Goal: Task Accomplishment & Management: Manage account settings

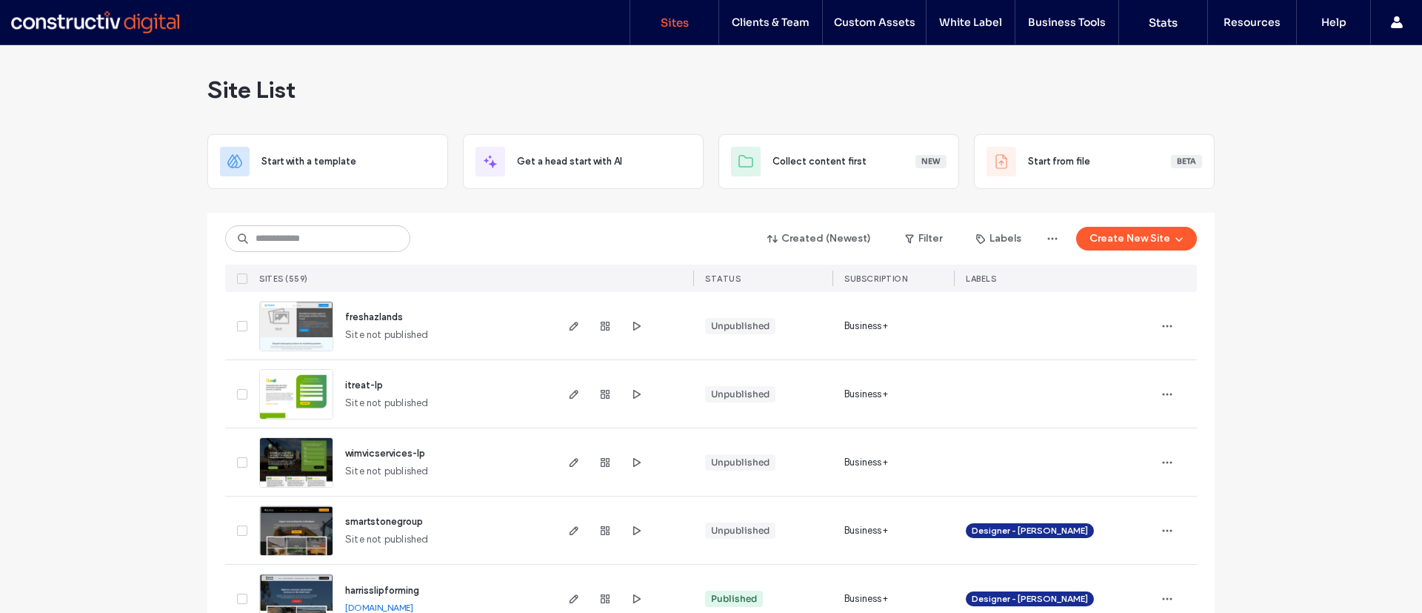
click at [293, 396] on img at bounding box center [296, 420] width 73 height 101
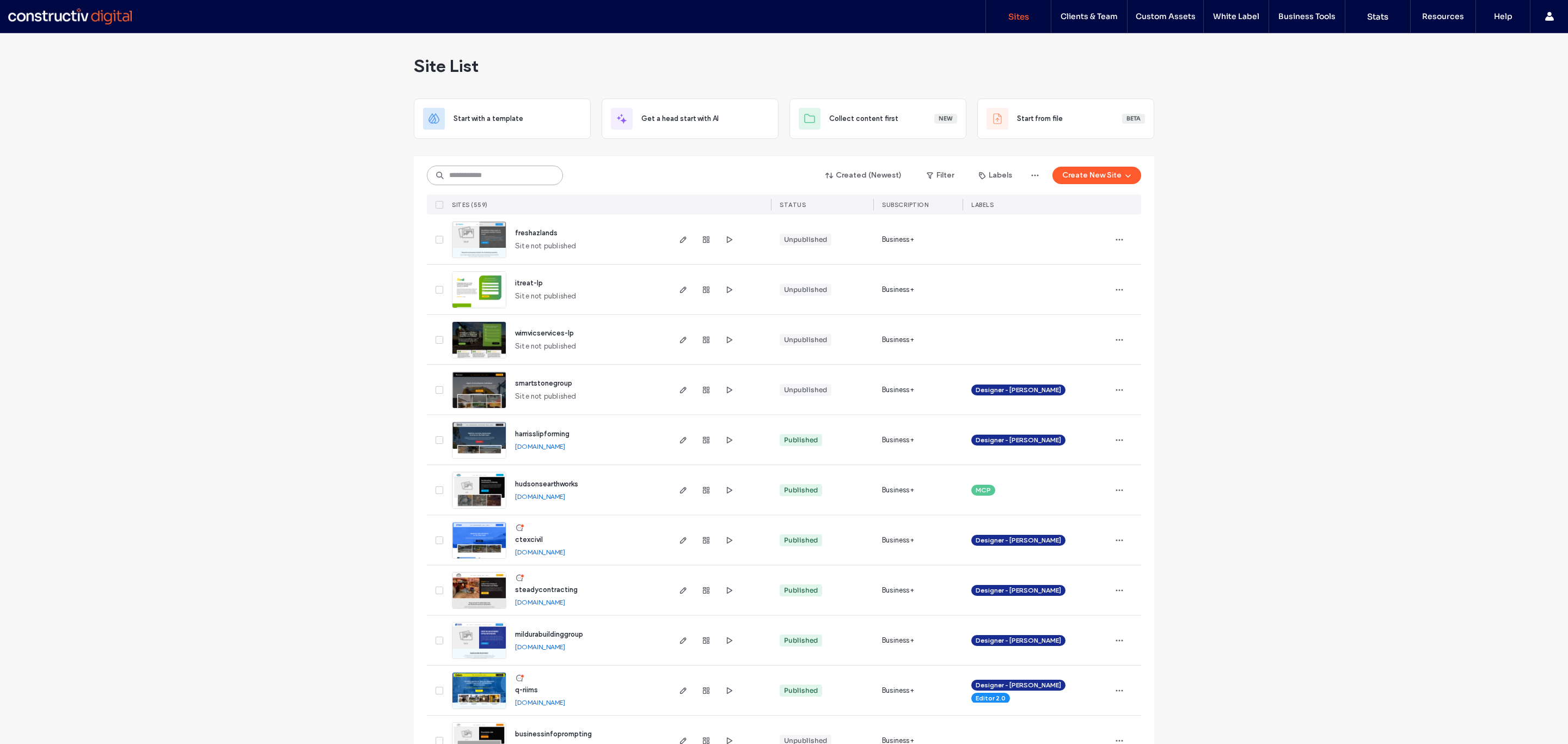
click at [453, 177] on input at bounding box center [495, 175] width 136 height 20
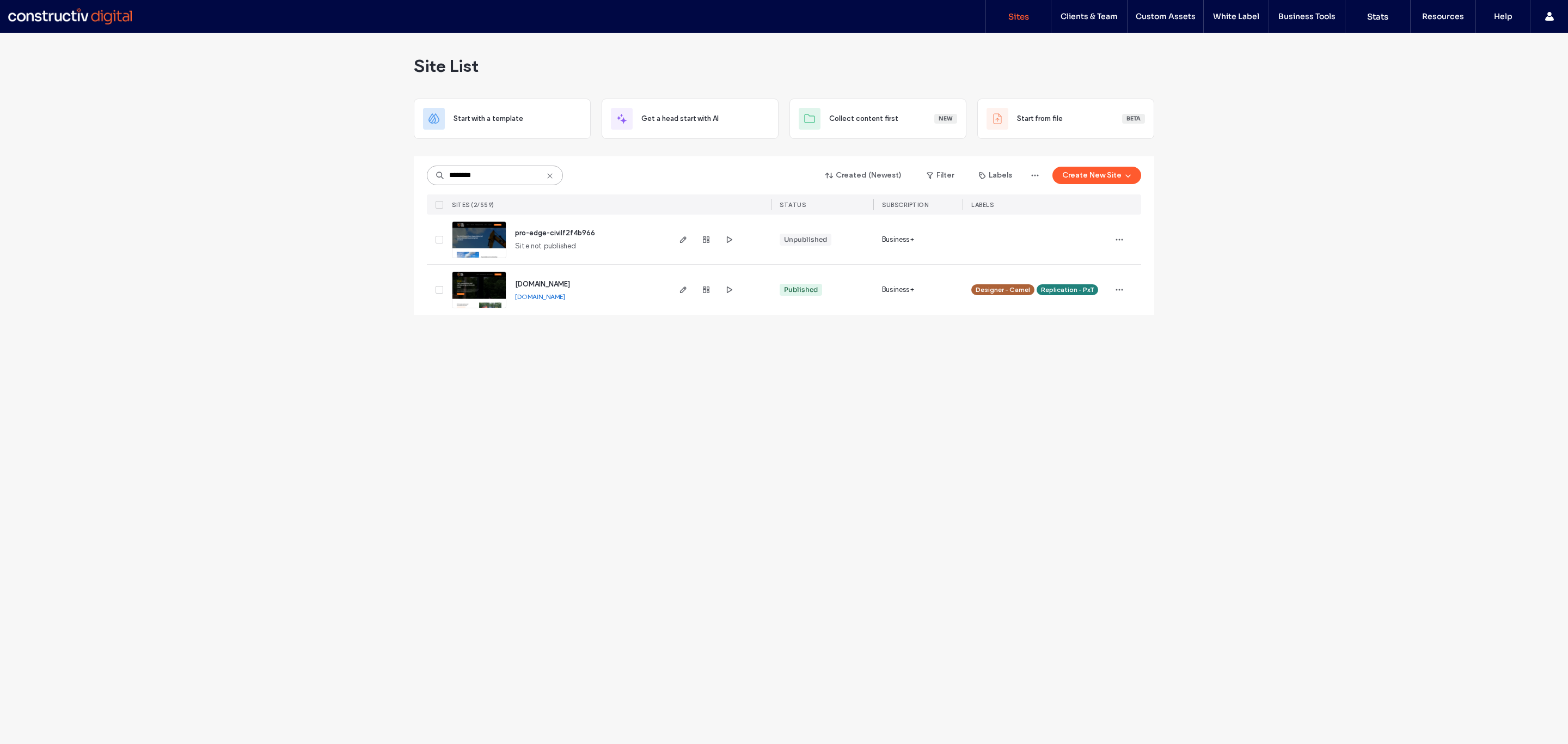
type input "********"
click at [474, 240] on img at bounding box center [479, 259] width 54 height 74
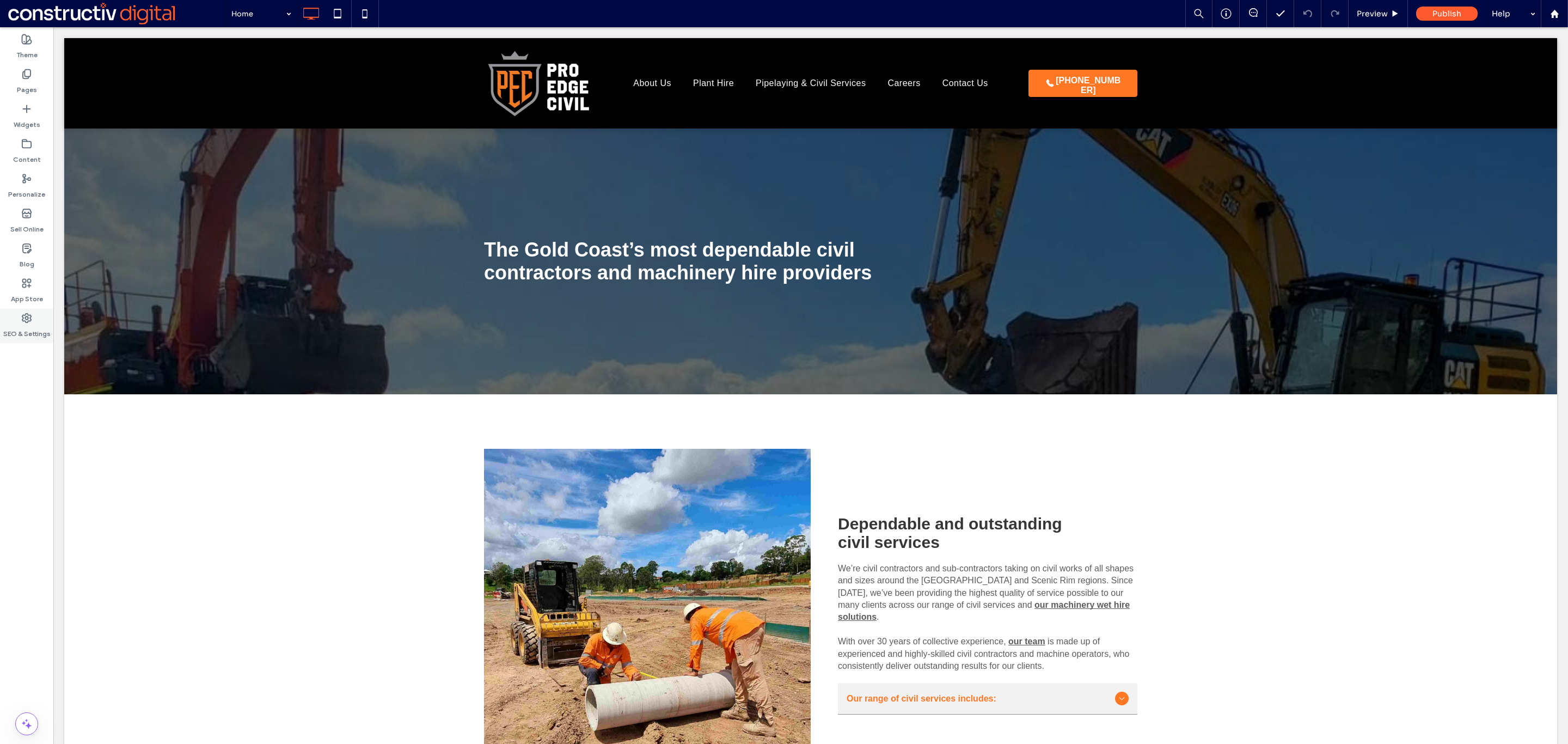
click at [21, 330] on label "SEO & Settings" at bounding box center [26, 331] width 47 height 15
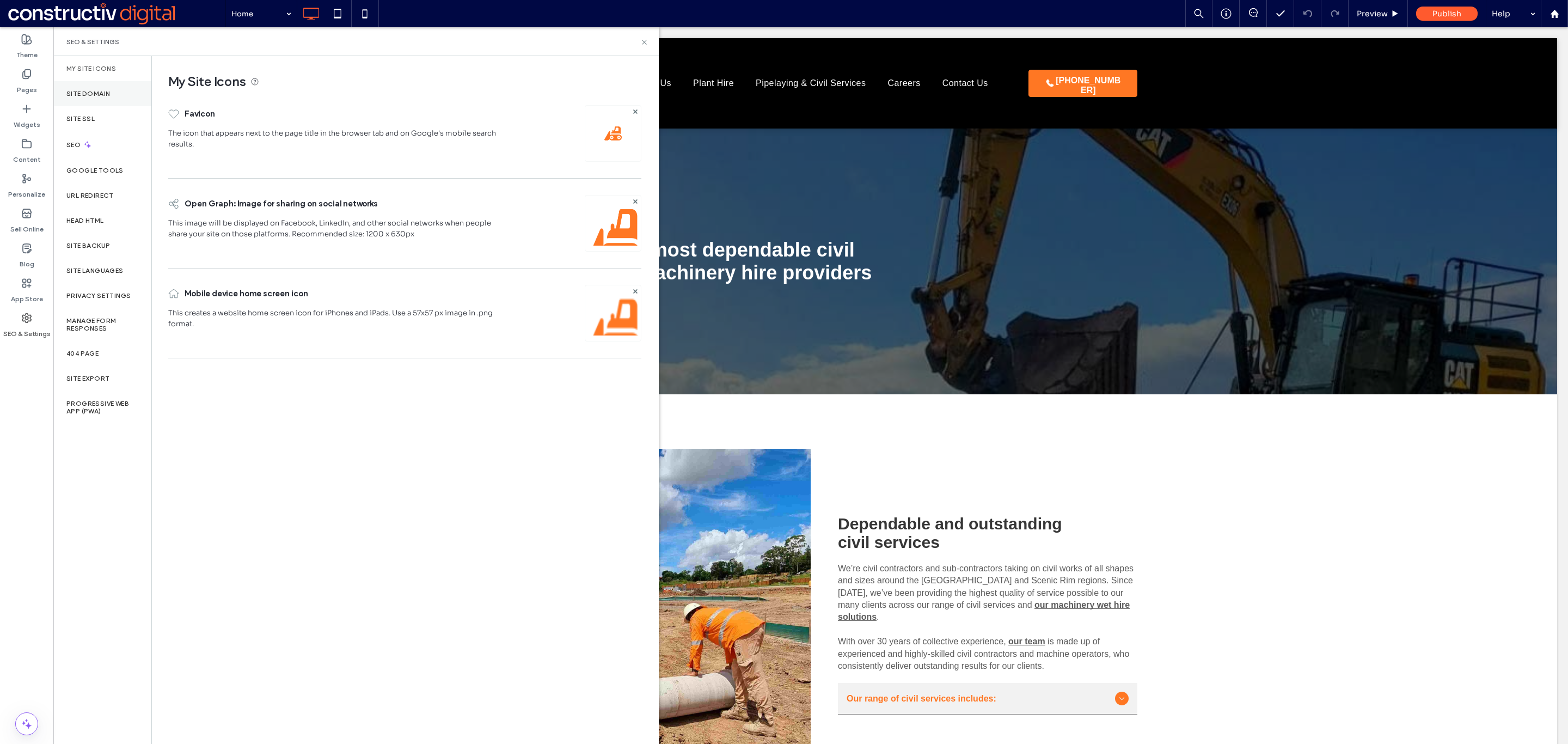
click at [87, 91] on label "Site Domain" at bounding box center [87, 93] width 43 height 7
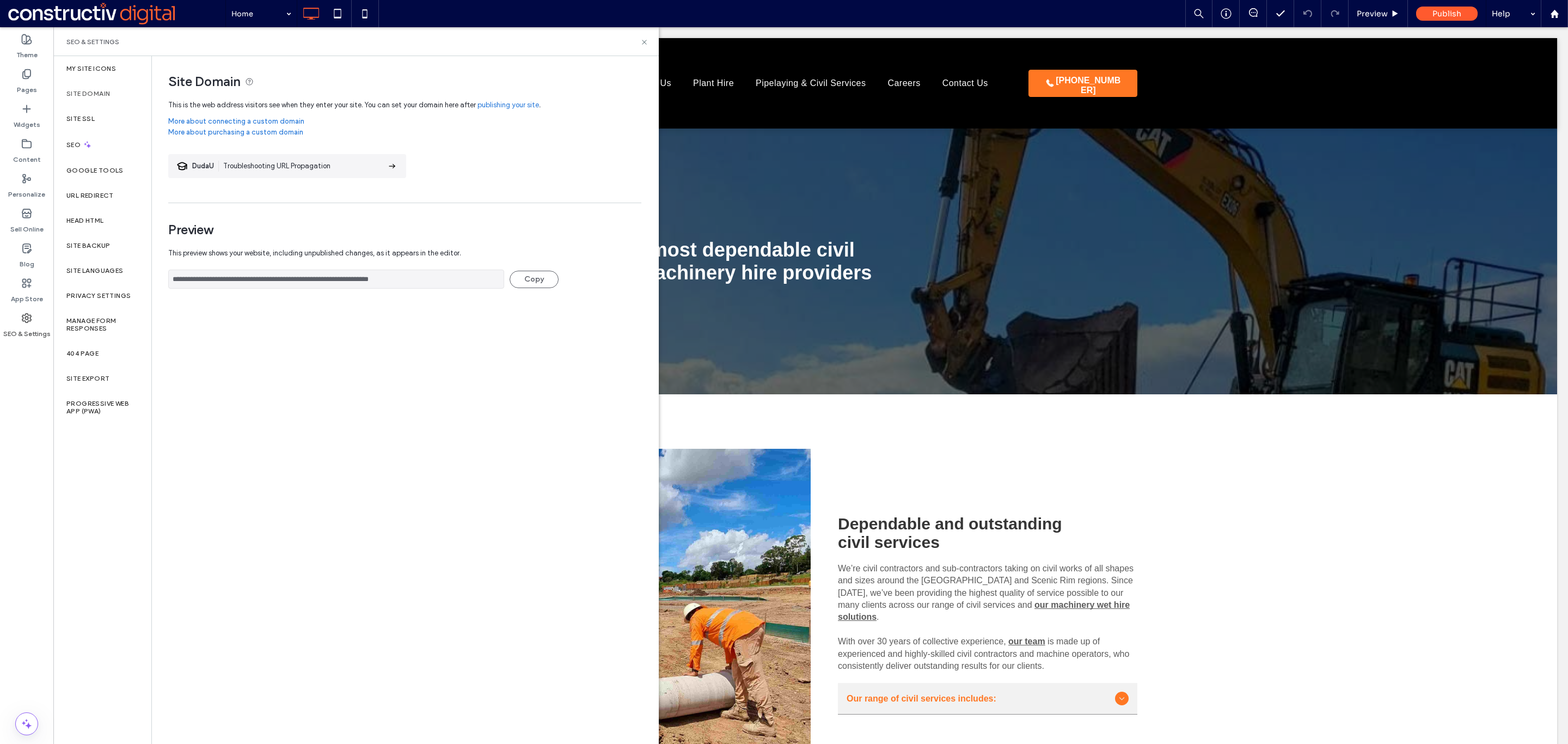
click at [107, 85] on div "Site Domain" at bounding box center [102, 93] width 98 height 25
click at [98, 93] on label "Site Domain" at bounding box center [87, 93] width 43 height 7
click at [1459, 13] on span "Publish" at bounding box center [1446, 13] width 29 height 10
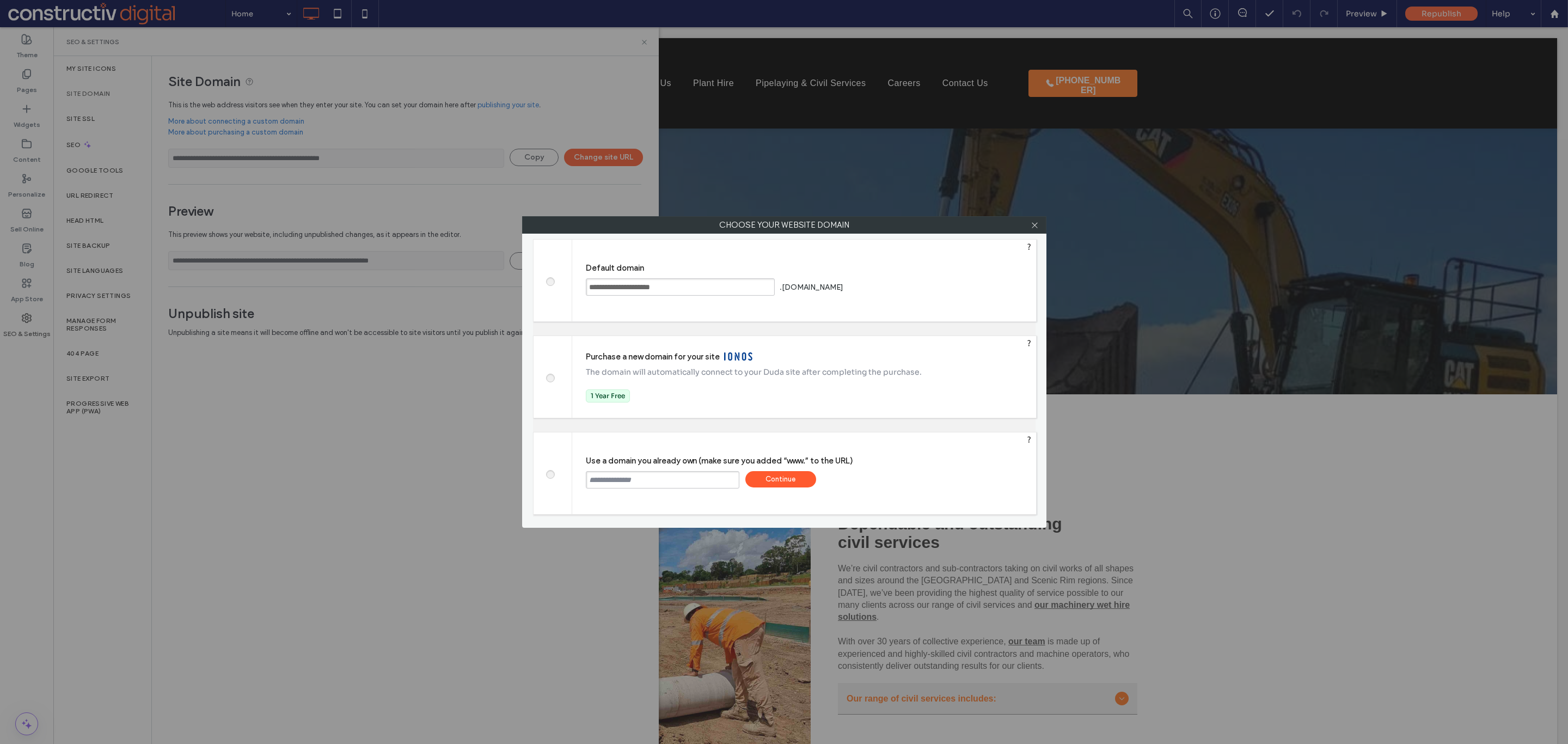
click at [666, 484] on input "text" at bounding box center [662, 480] width 154 height 18
type input "**********"
click at [772, 479] on div "Continue" at bounding box center [780, 479] width 71 height 16
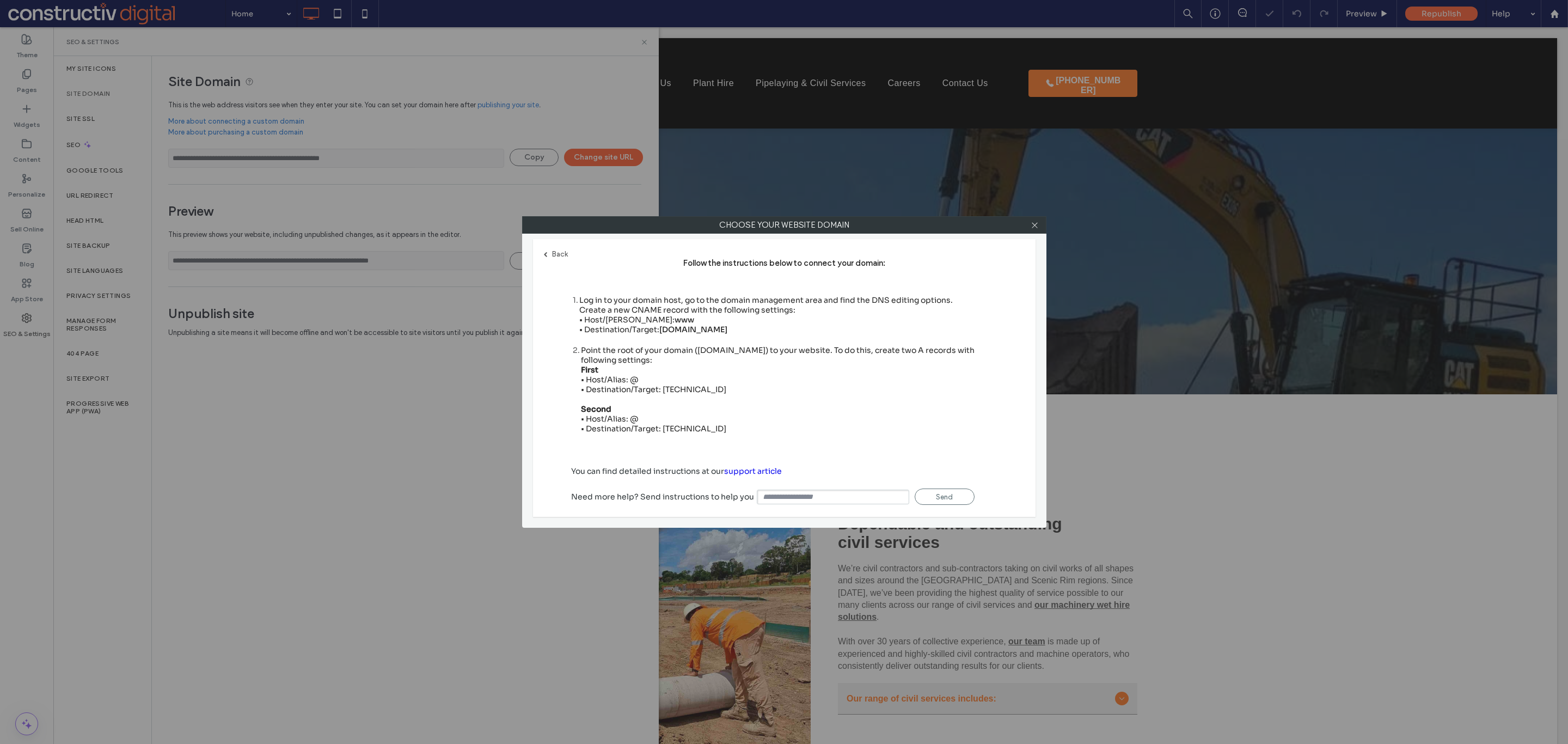
type input "**********"
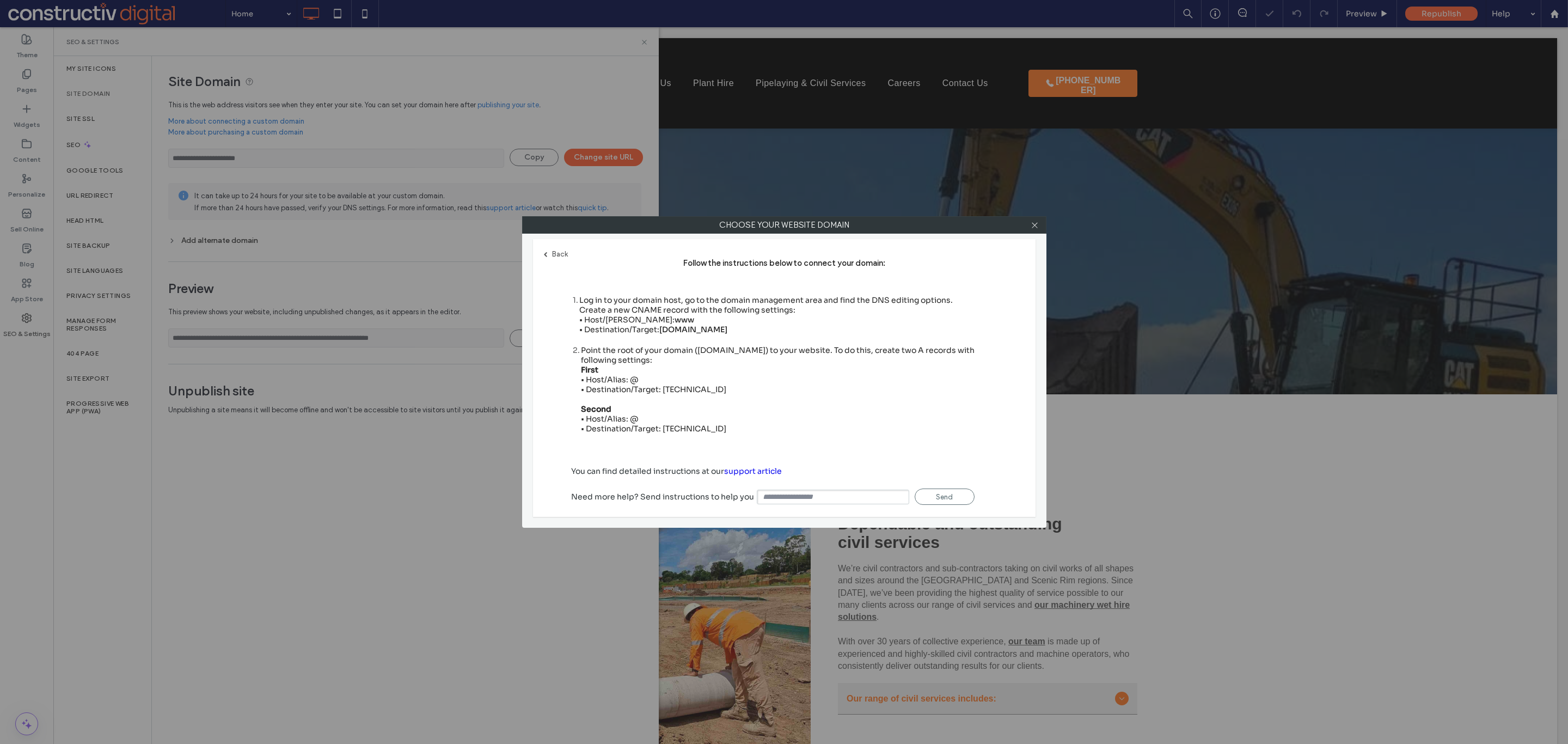
click at [681, 388] on div "Point the root of your domain ([DOMAIN_NAME]) to your website. To do this, crea…" at bounding box center [789, 390] width 417 height 88
copy div "[TECHNICAL_ID]"
drag, startPoint x: 660, startPoint y: 330, endPoint x: 744, endPoint y: 332, distance: 84.0
click at [727, 332] on span "[DOMAIN_NAME]" at bounding box center [693, 329] width 68 height 10
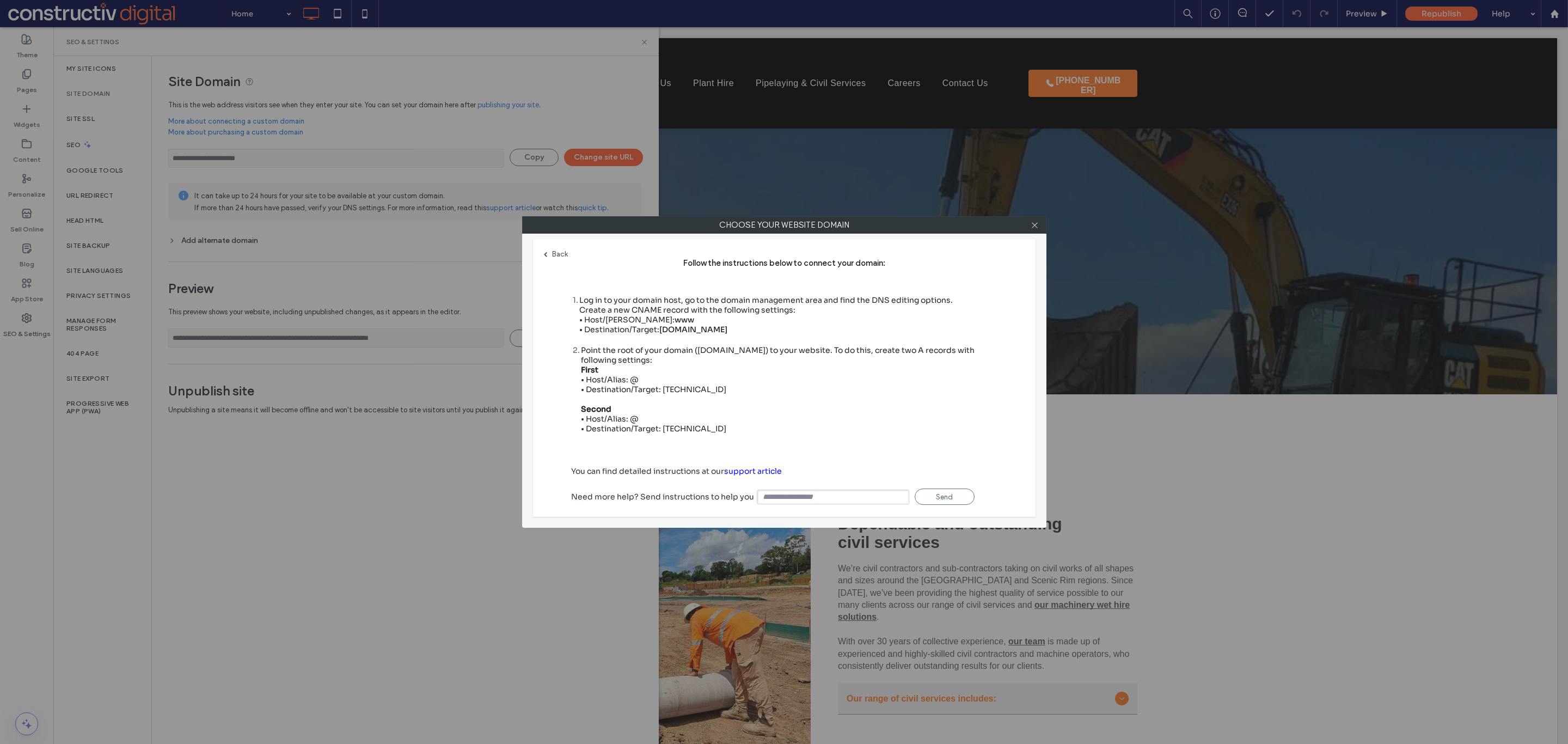
copy span "[DOMAIN_NAME]"
click at [970, 397] on div "Point the root of your domain ([DOMAIN_NAME]) to your website. To do this, crea…" at bounding box center [789, 390] width 417 height 88
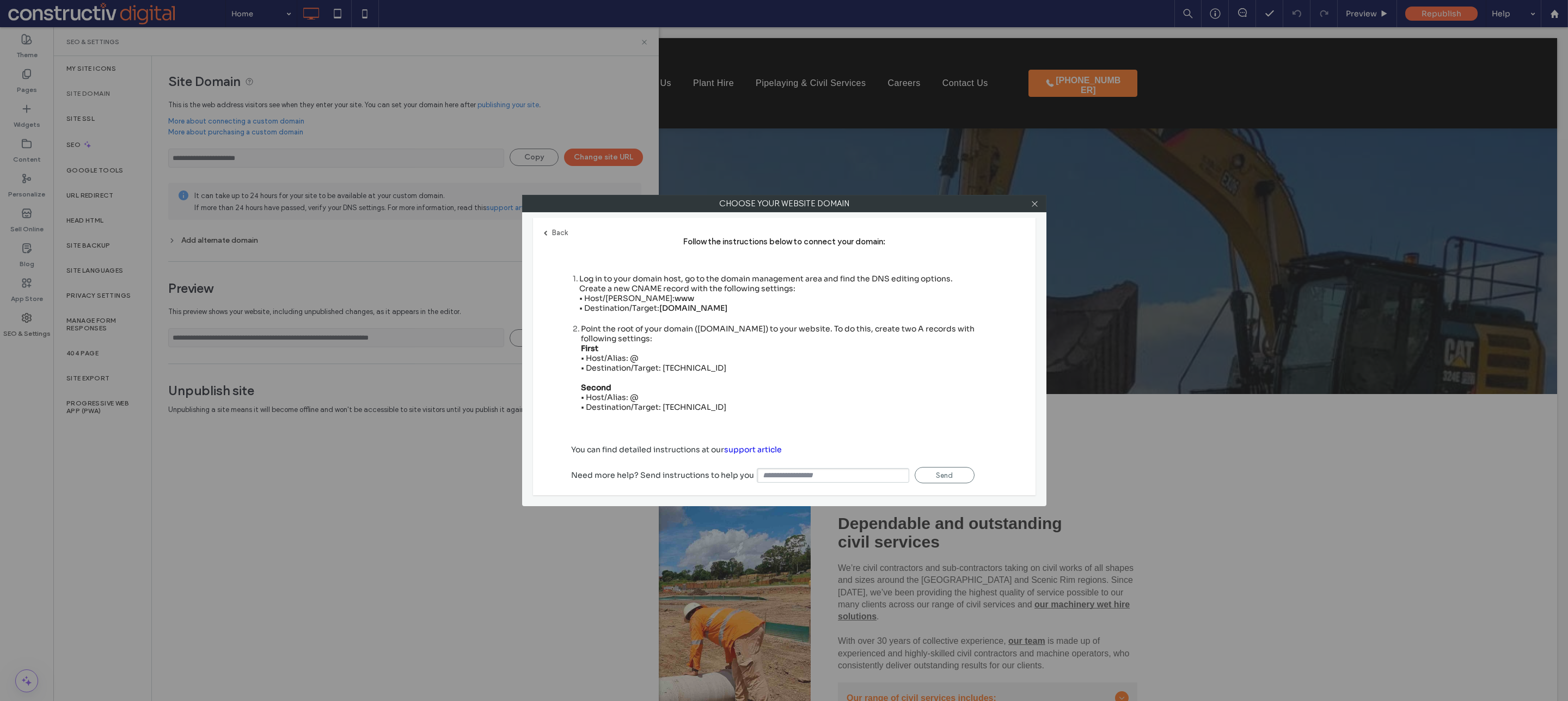
click at [675, 299] on span "www" at bounding box center [684, 298] width 20 height 10
drag, startPoint x: 658, startPoint y: 309, endPoint x: 750, endPoint y: 309, distance: 92.0
click at [750, 309] on div "Log in to your domain host, go to the domain management area and find the DNS e…" at bounding box center [766, 293] width 373 height 39
drag, startPoint x: 675, startPoint y: 370, endPoint x: 716, endPoint y: 370, distance: 41.0
click at [716, 370] on div "Point the root of your domain ([DOMAIN_NAME]) to your website. To do this, crea…" at bounding box center [789, 368] width 417 height 88
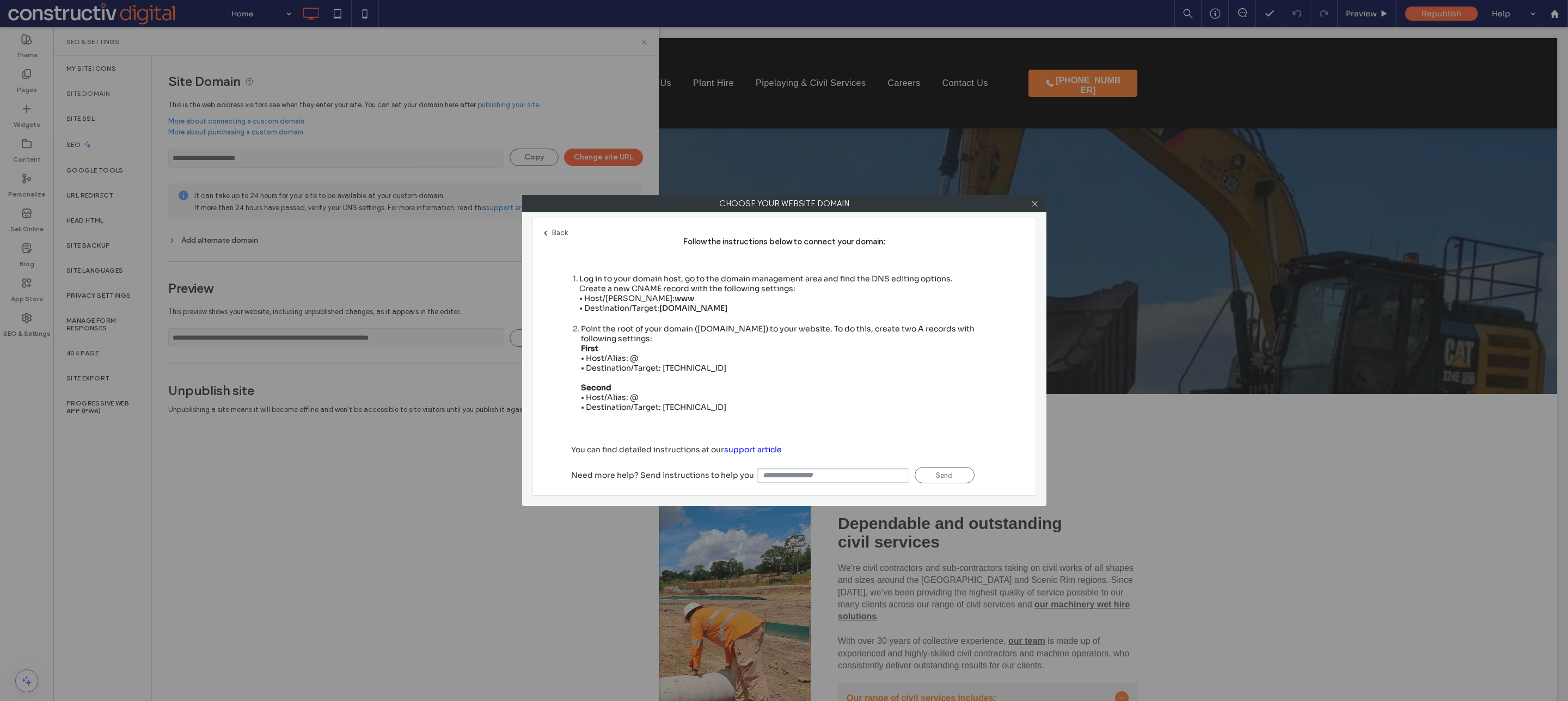
drag, startPoint x: 662, startPoint y: 407, endPoint x: 717, endPoint y: 409, distance: 55.0
click at [717, 409] on div "Point the root of your domain ([DOMAIN_NAME]) to your website. To do this, crea…" at bounding box center [789, 368] width 417 height 88
click at [852, 398] on div "Point the root of your domain ([DOMAIN_NAME]) to your website. To do this, crea…" at bounding box center [789, 368] width 417 height 88
click at [1031, 207] on icon at bounding box center [1034, 204] width 8 height 8
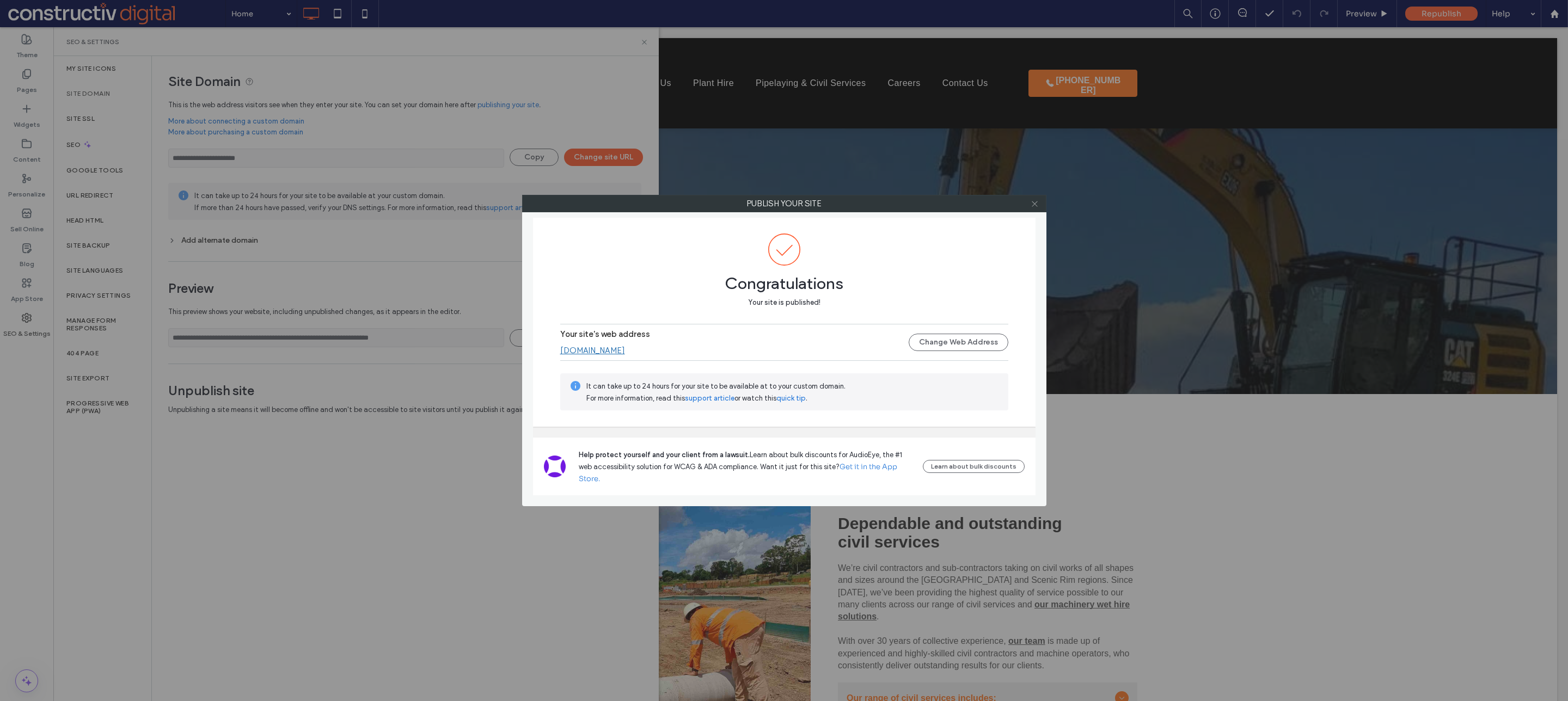
click at [1032, 203] on use at bounding box center [1034, 203] width 5 height 5
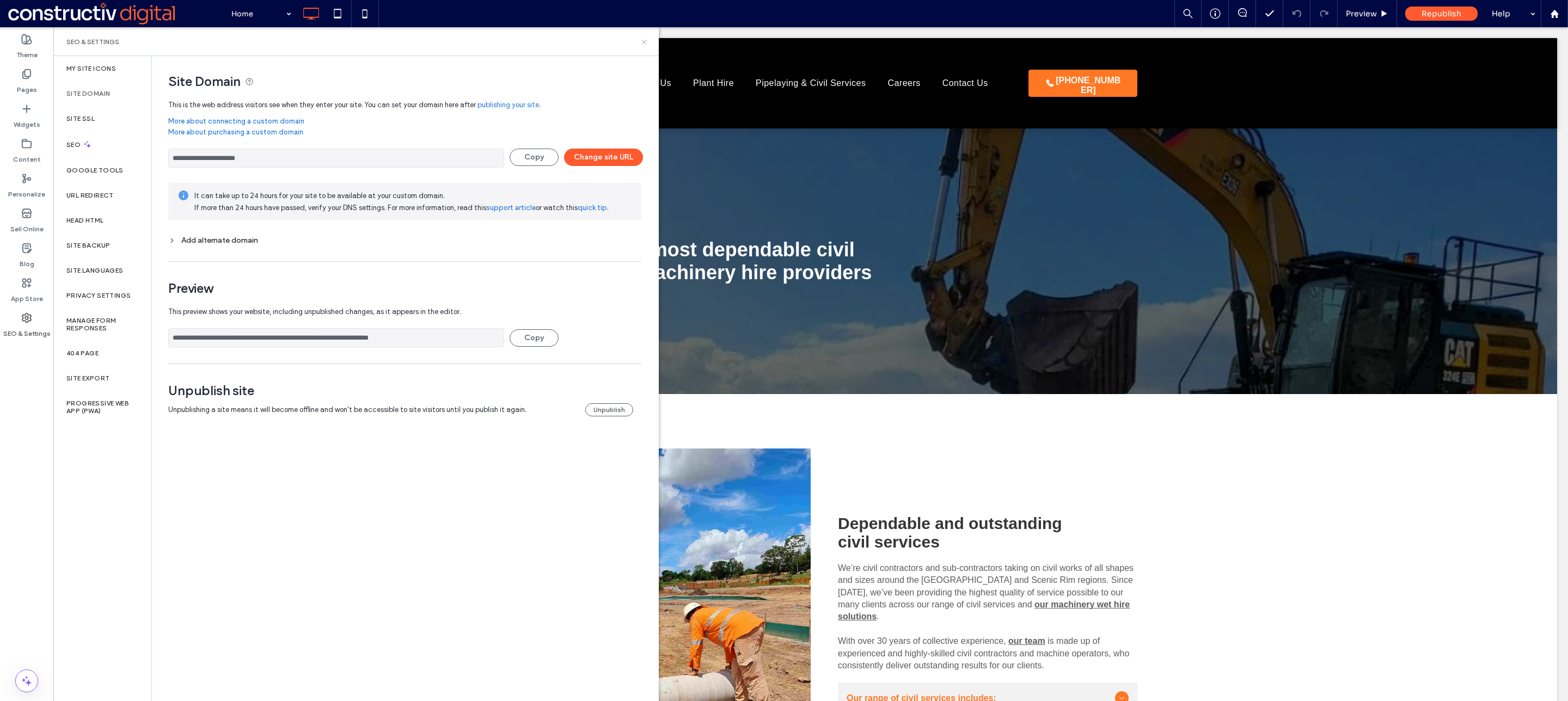
click at [641, 43] on icon at bounding box center [644, 42] width 8 height 8
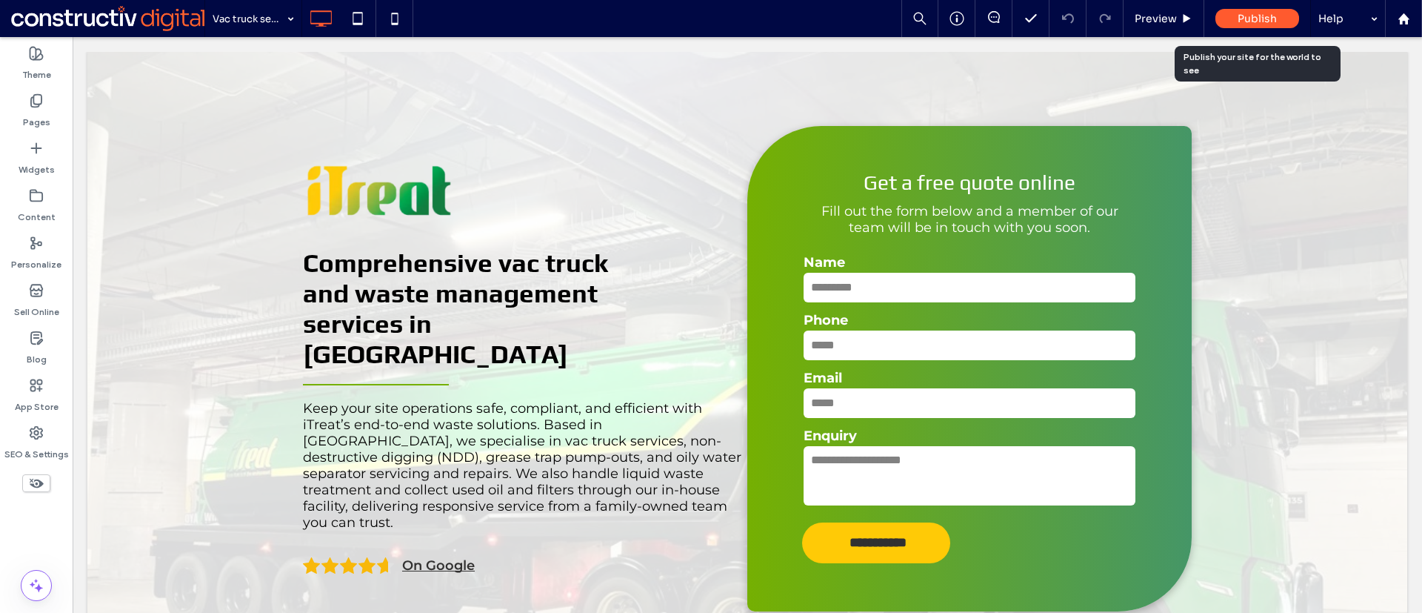
click at [1253, 19] on span "Publish" at bounding box center [1257, 18] width 39 height 13
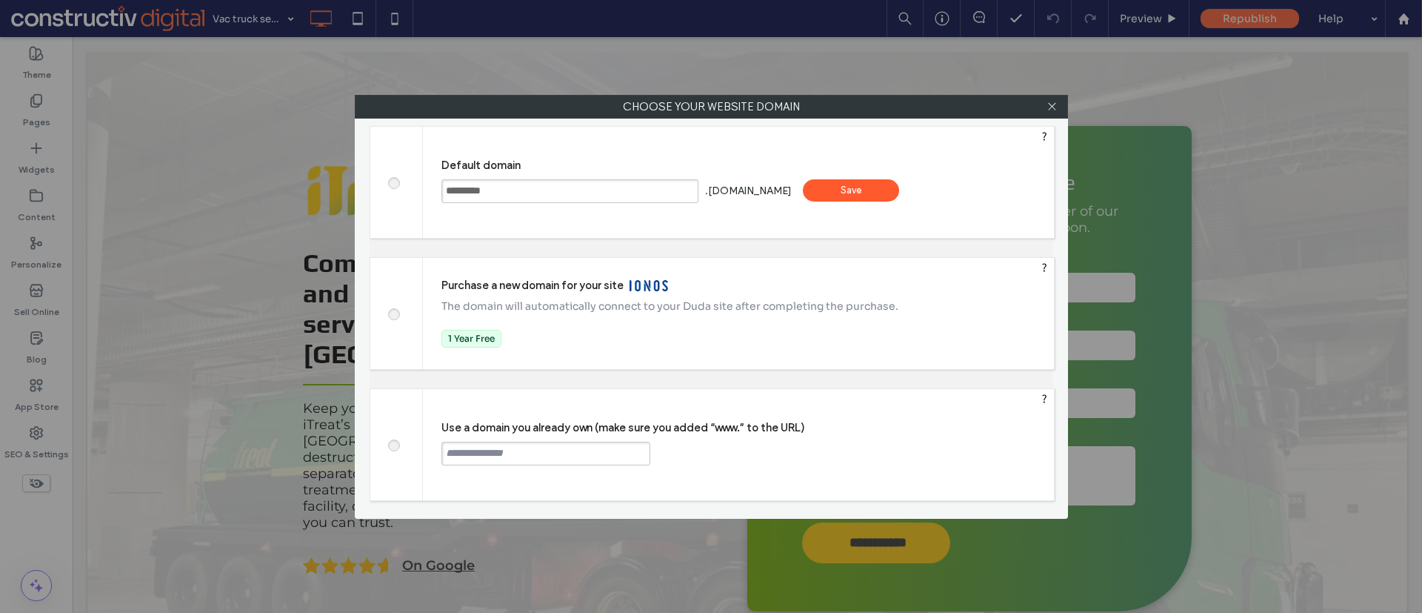
click at [899, 187] on div "Save" at bounding box center [851, 190] width 96 height 22
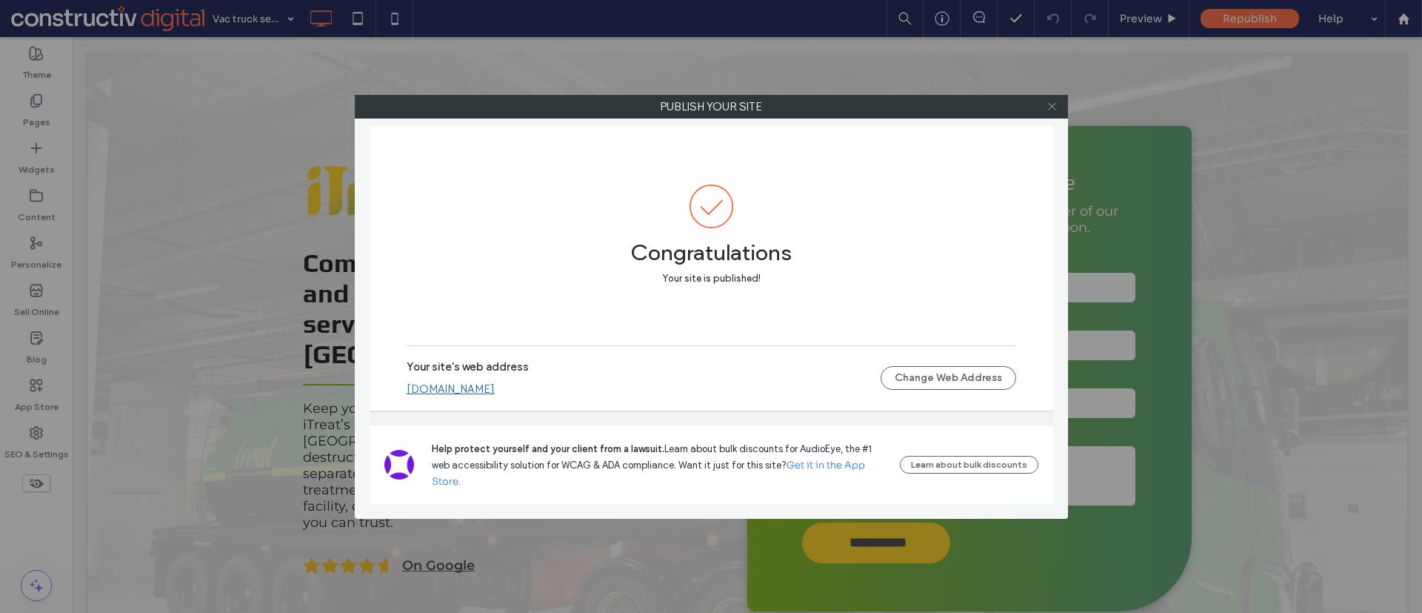
click at [1053, 106] on use at bounding box center [1051, 106] width 7 height 7
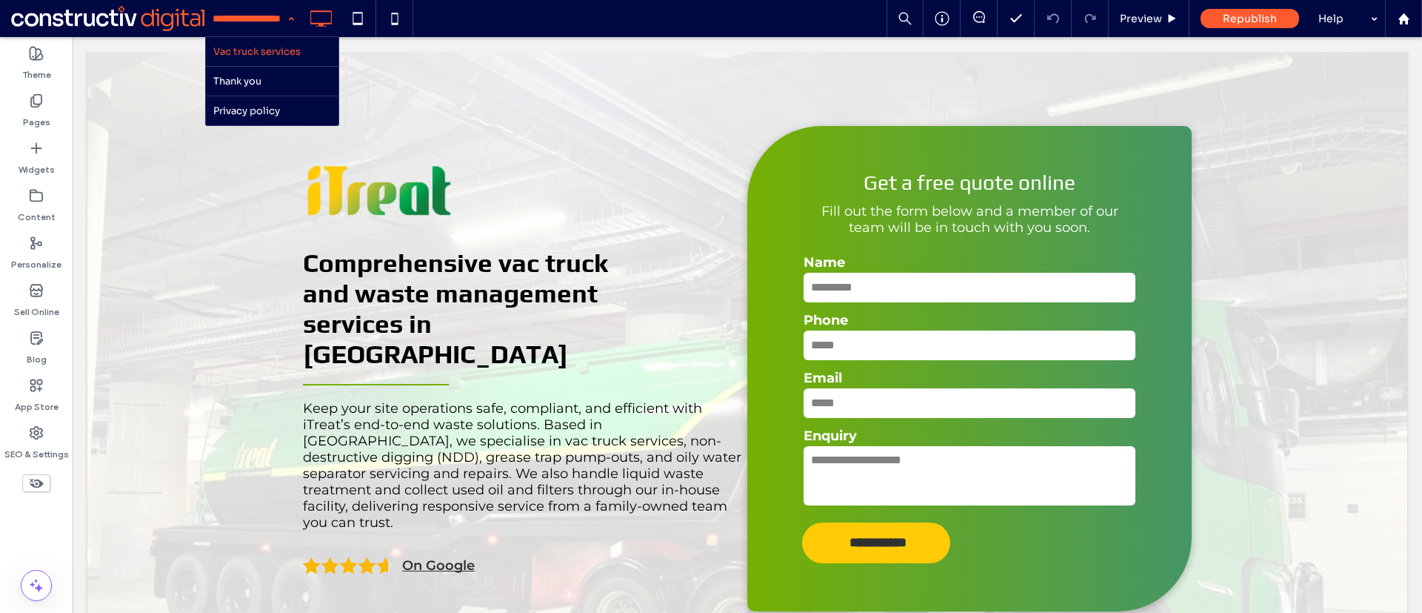
click at [736, 19] on div "Vac truck services Thank you Privacy policy Preview Republish Help" at bounding box center [813, 18] width 1218 height 37
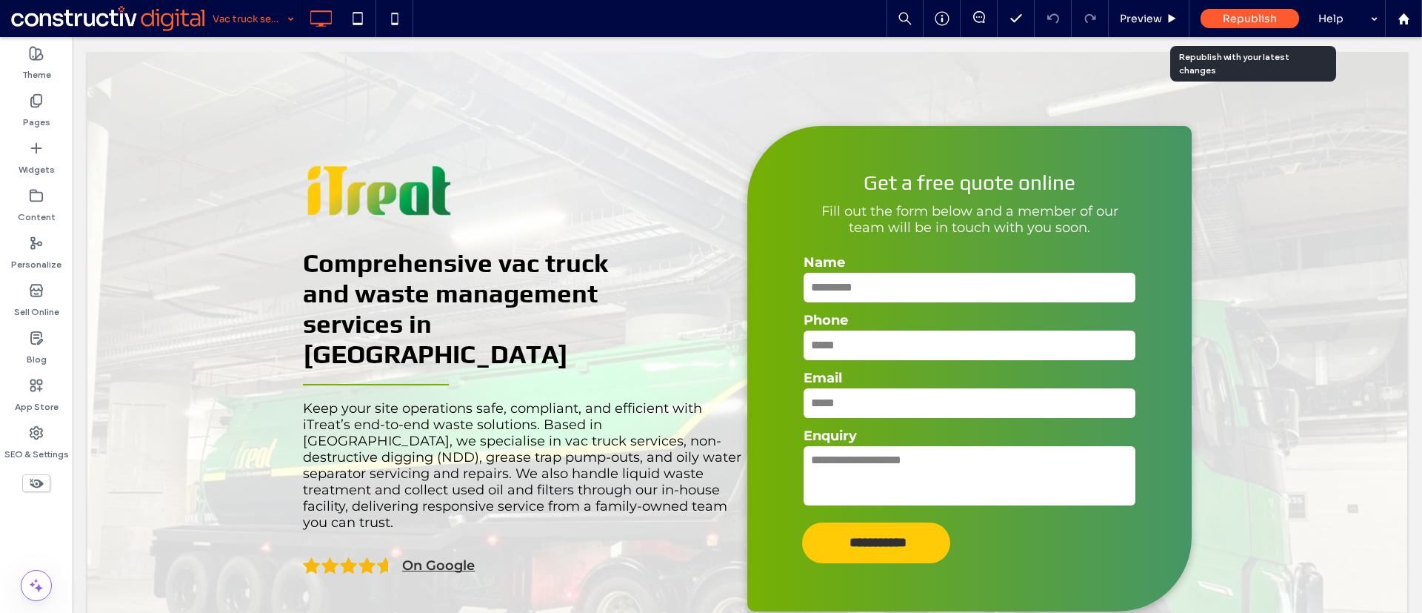
click at [1231, 14] on span "Republish" at bounding box center [1250, 18] width 54 height 13
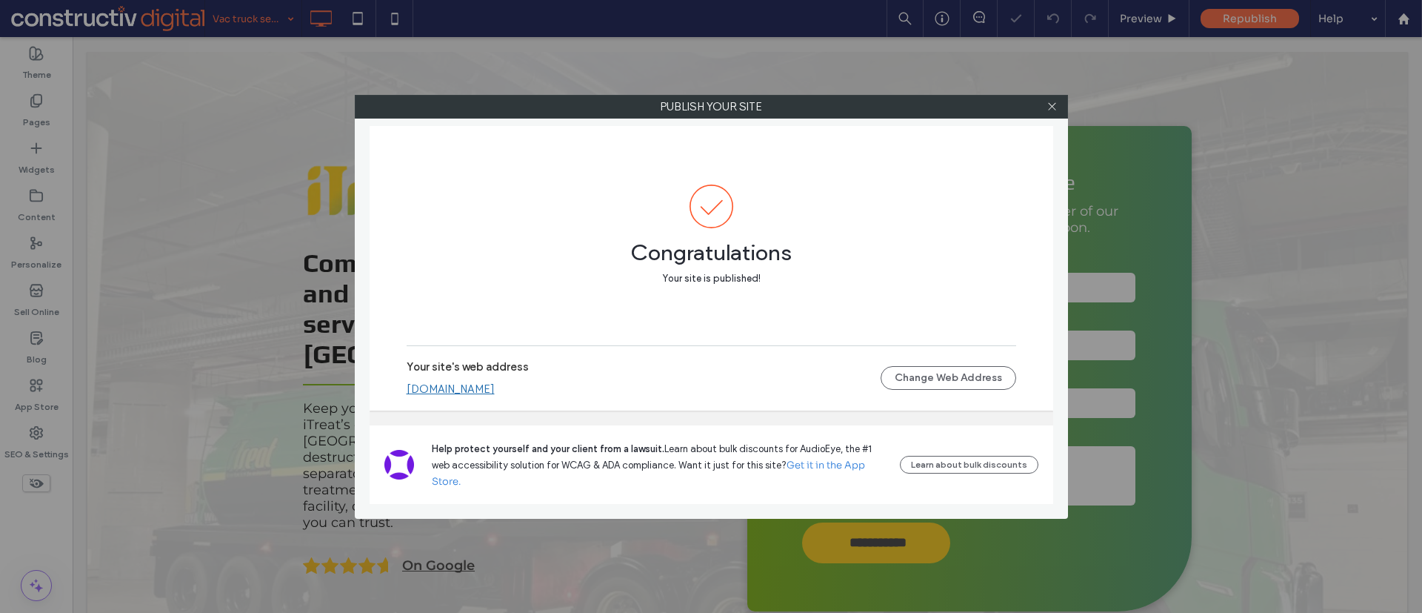
click at [495, 387] on link "itreat-lp.sites.constructivdigital.com.au" at bounding box center [451, 388] width 88 height 13
